Goal: Transaction & Acquisition: Purchase product/service

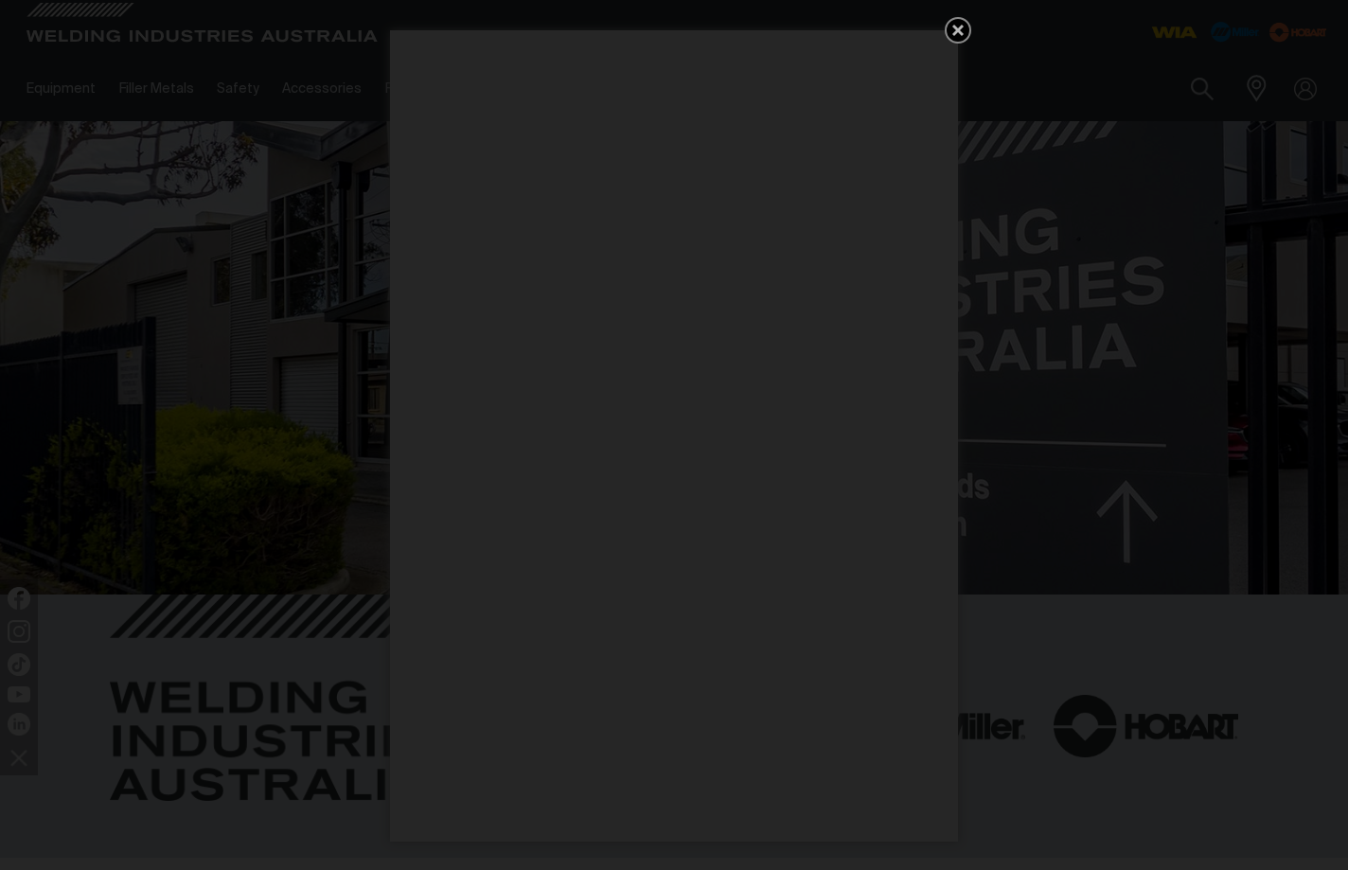
click at [962, 30] on icon "Get 5 WIA Welding Guides Free!" at bounding box center [957, 30] width 23 height 23
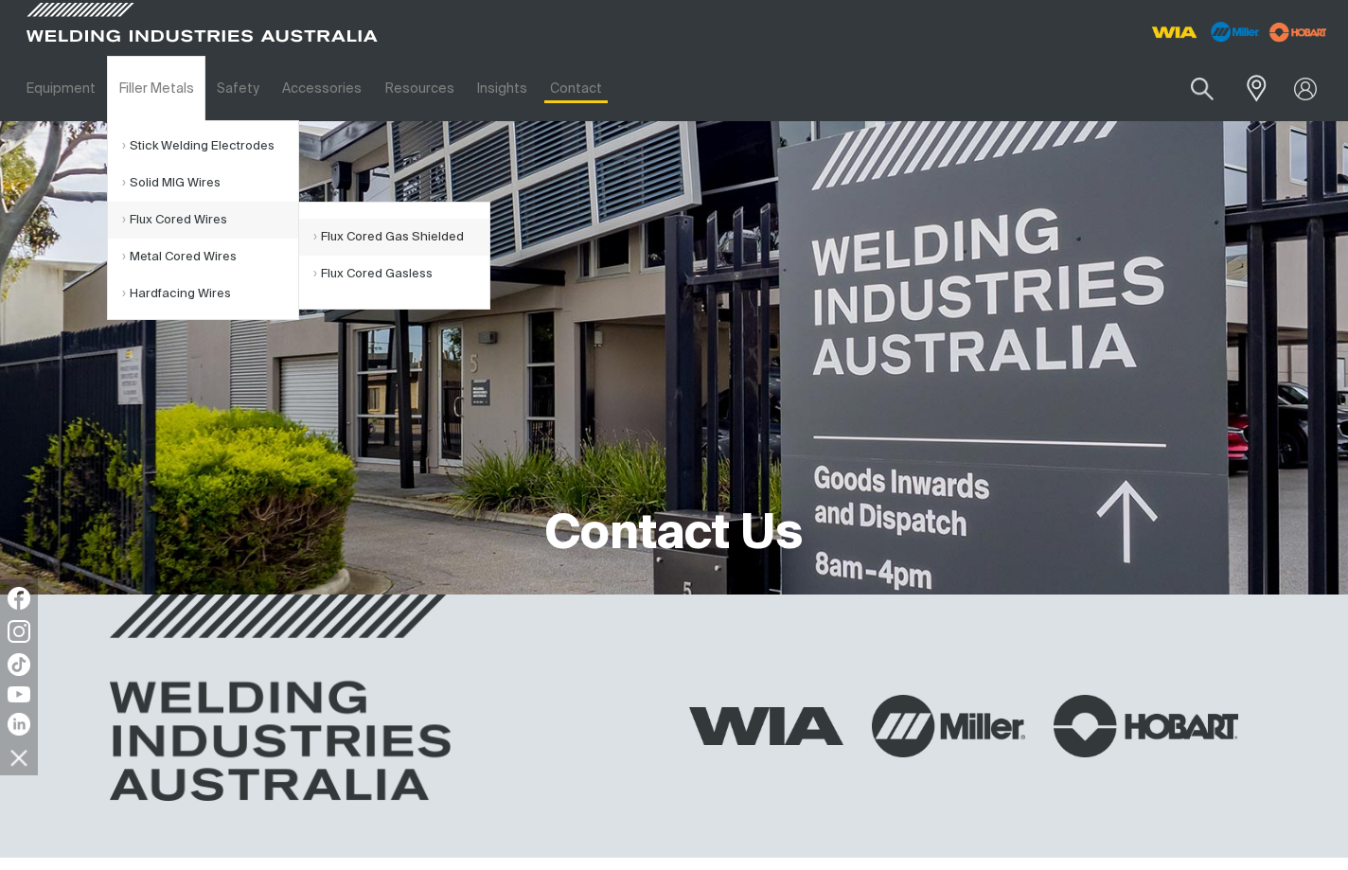
click at [411, 242] on link "Flux Cored Gas Shielded" at bounding box center [401, 237] width 176 height 37
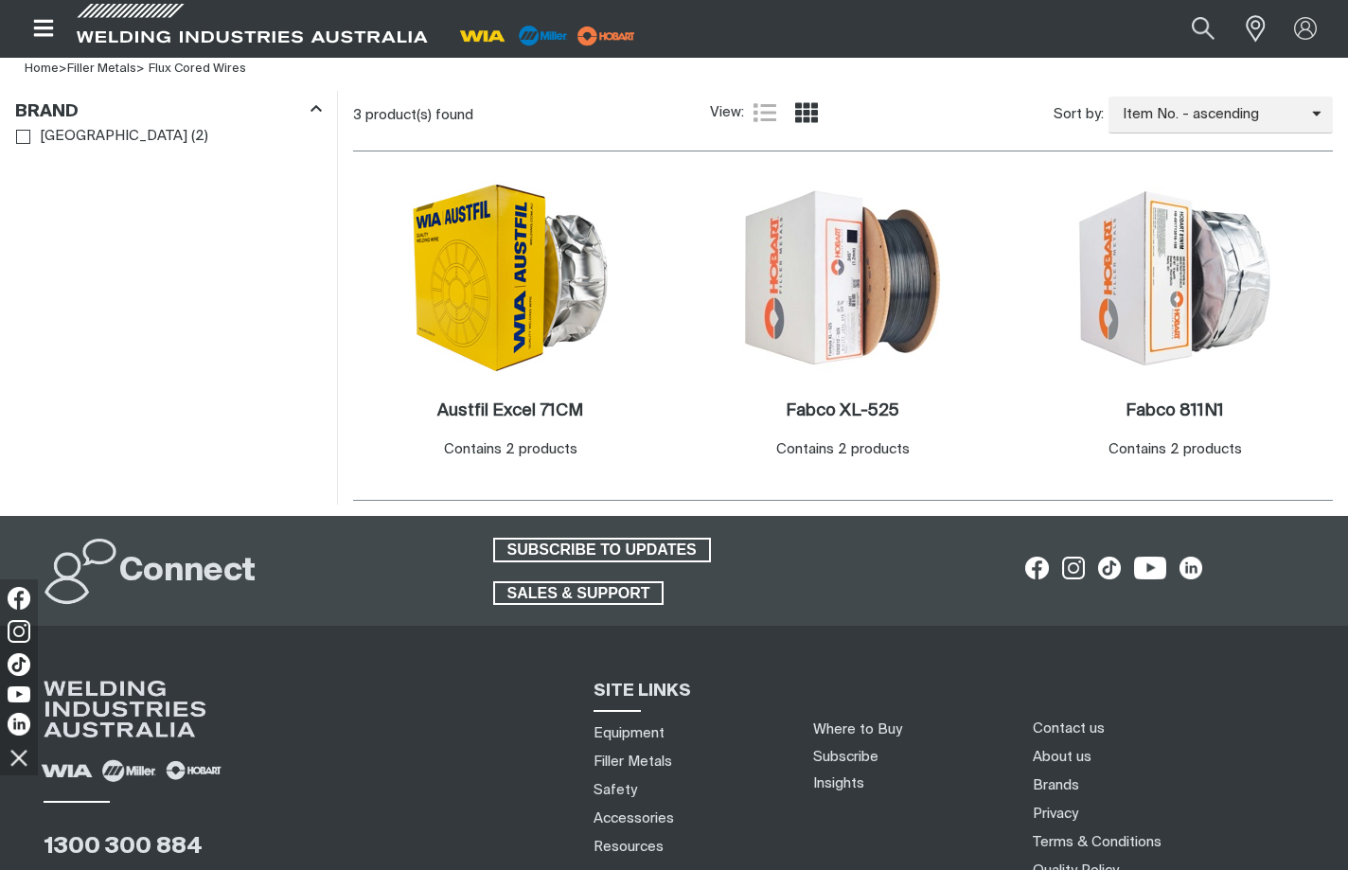
scroll to position [568, 0]
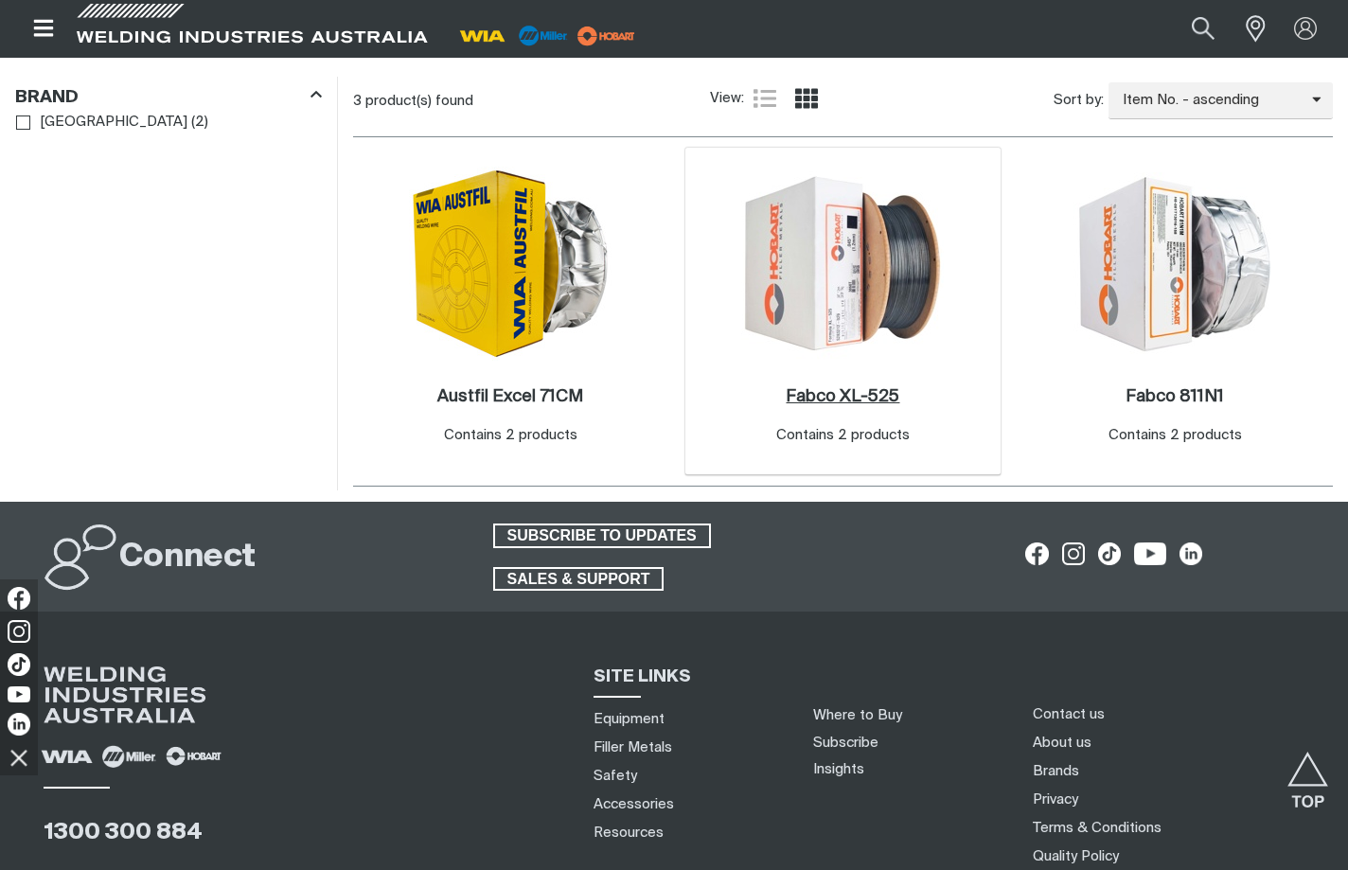
click at [878, 393] on h2 "Fabco XL-525 ." at bounding box center [843, 396] width 114 height 17
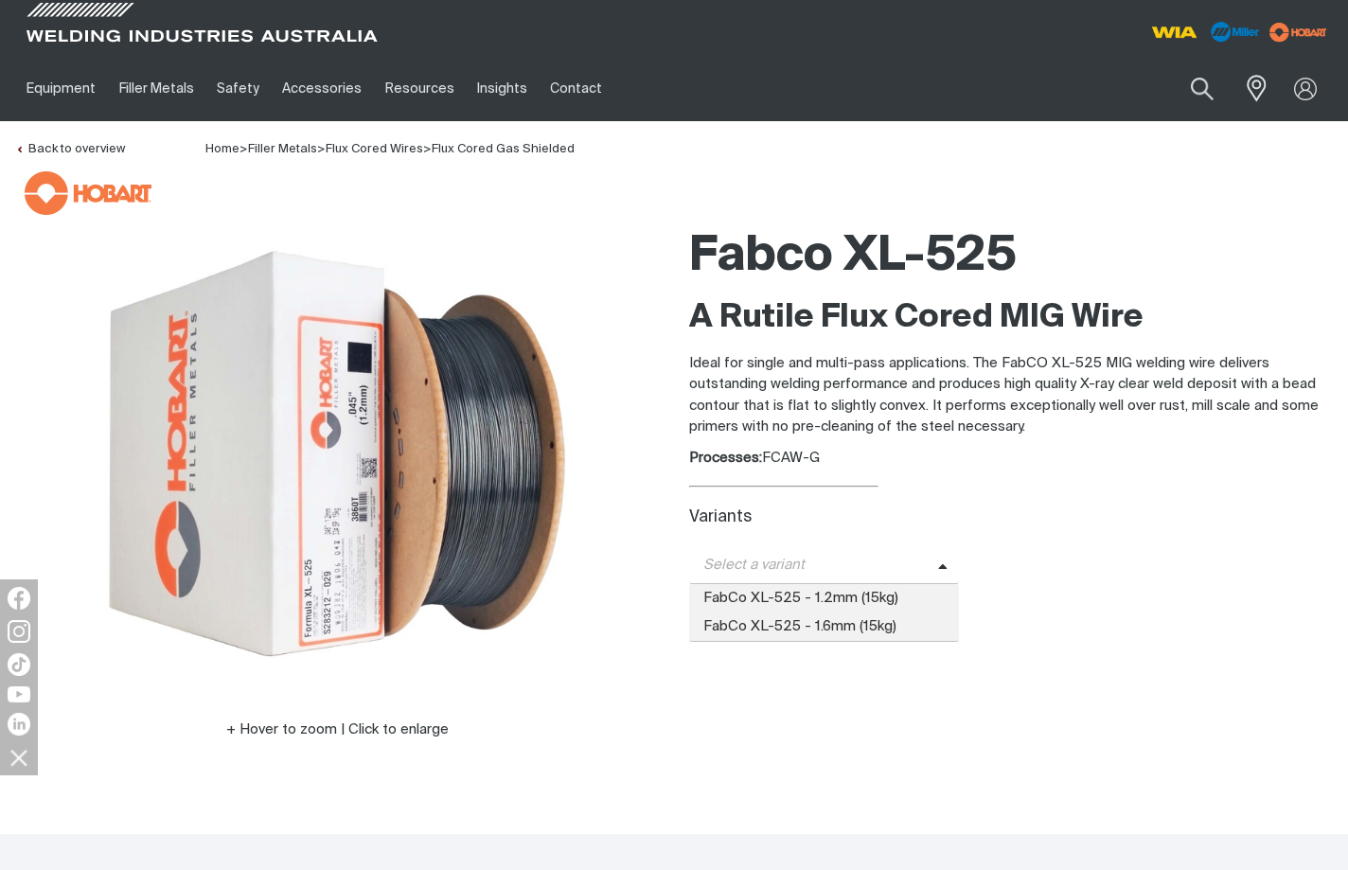
click at [826, 563] on span "Select a variant" at bounding box center [813, 566] width 249 height 22
click at [783, 600] on span "FabCo XL-525 - 1.2mm (15kg)" at bounding box center [824, 598] width 270 height 28
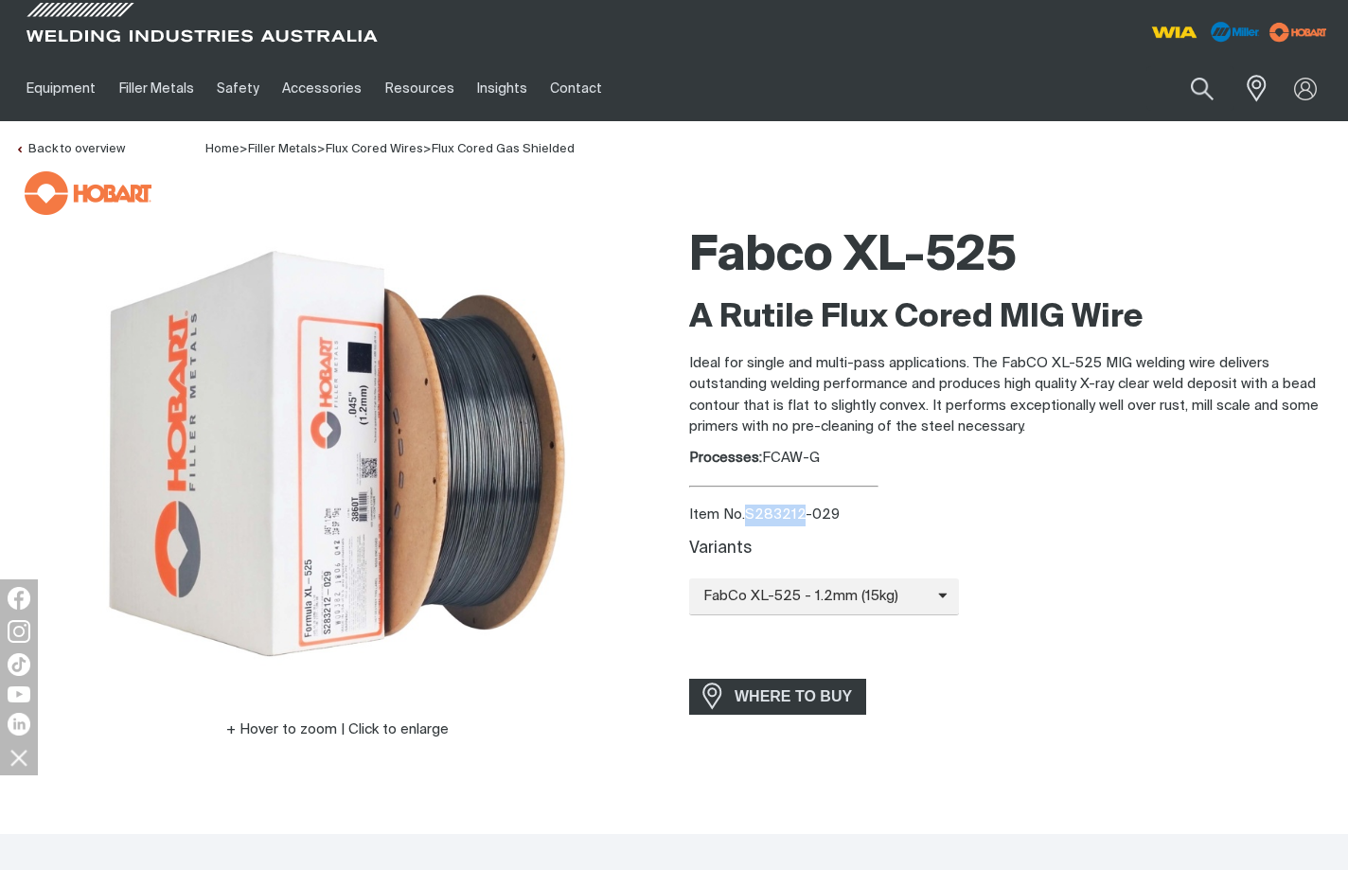
drag, startPoint x: 748, startPoint y: 514, endPoint x: 800, endPoint y: 516, distance: 52.1
click at [800, 516] on div "Item No. S283212-029" at bounding box center [1011, 515] width 644 height 22
copy div "S283212"
click at [1242, 609] on div "FabCo XL-525 - 1.2mm (15kg) FabCo XL-525 - 1.2mm (15kg) FabCo XL-525 - 1.6mm (1…" at bounding box center [1011, 596] width 644 height 37
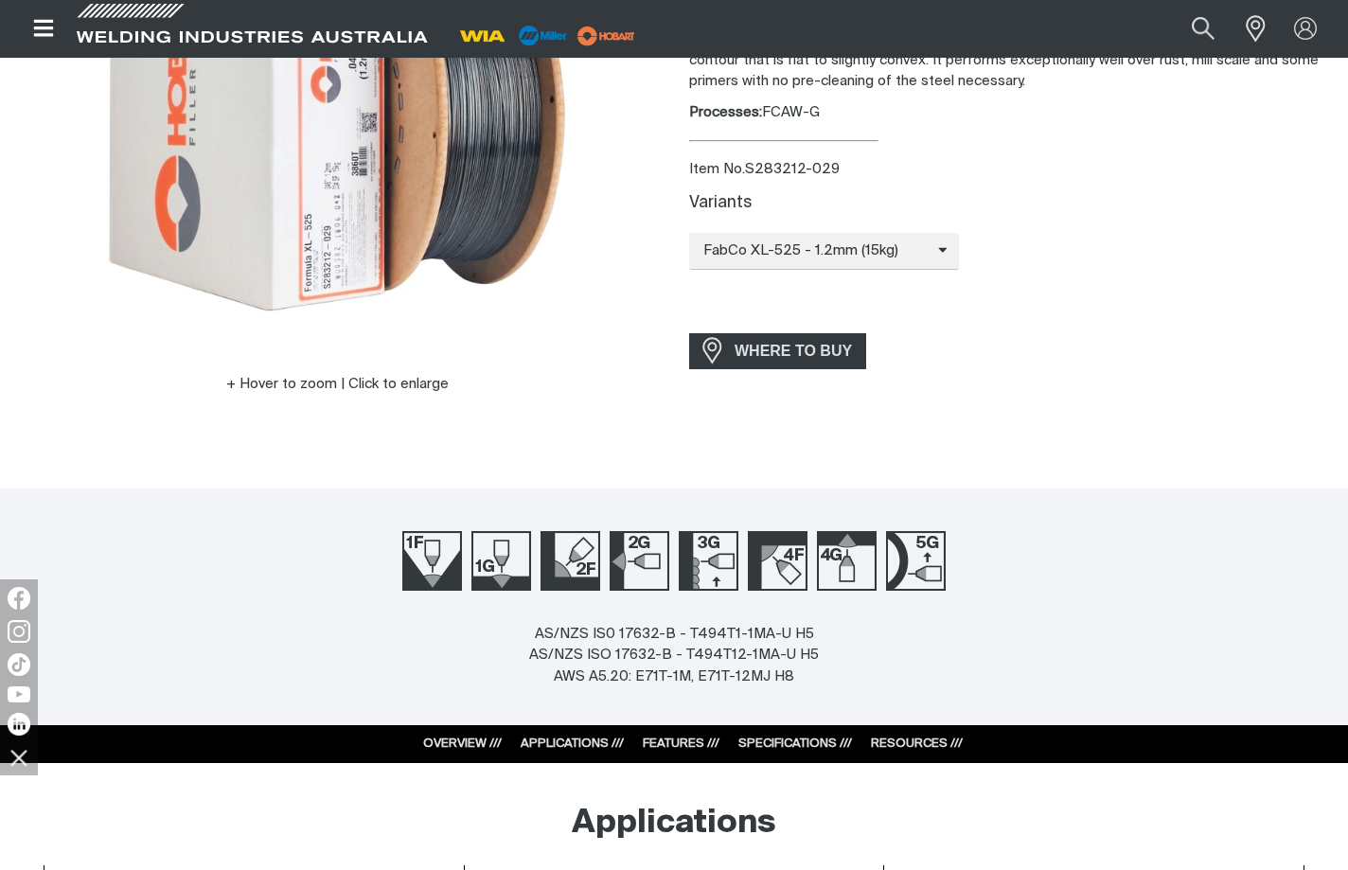
scroll to position [379, 0]
